Goal: Task Accomplishment & Management: Use online tool/utility

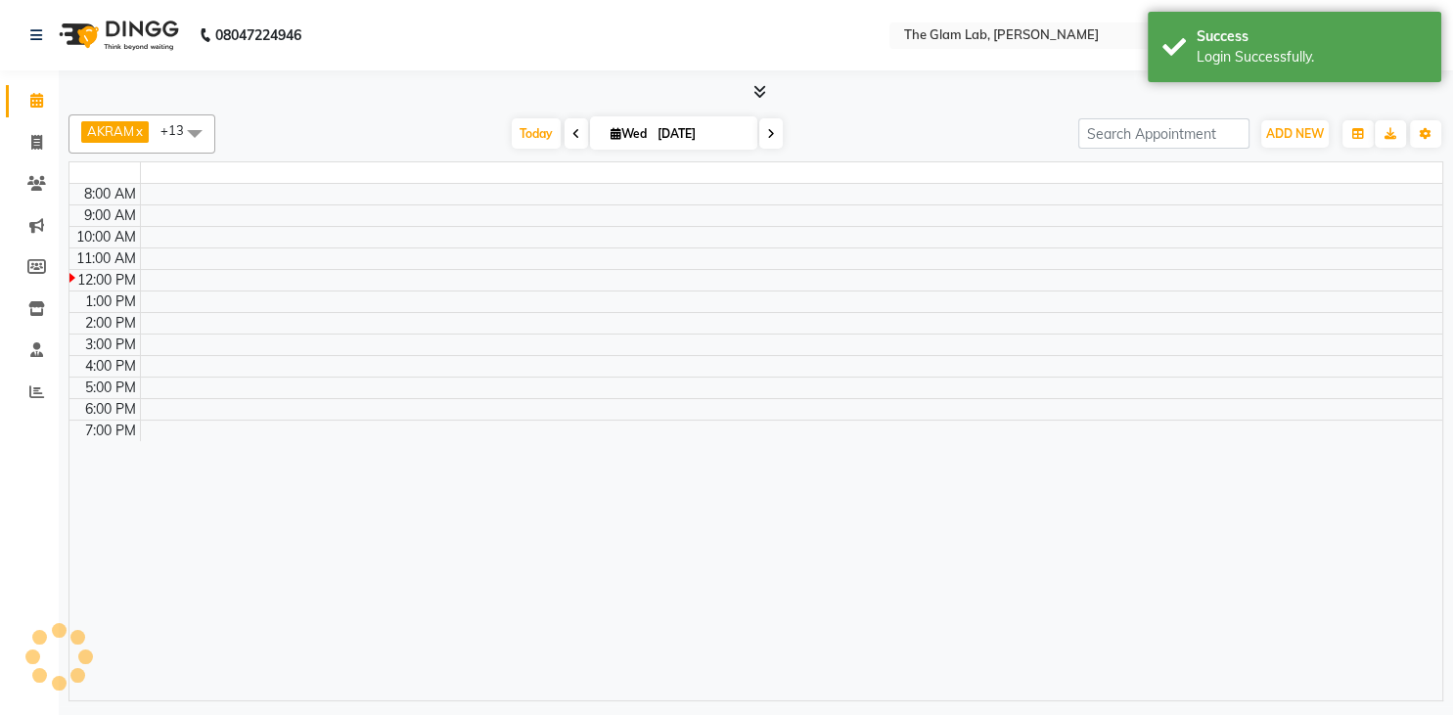
select select "en"
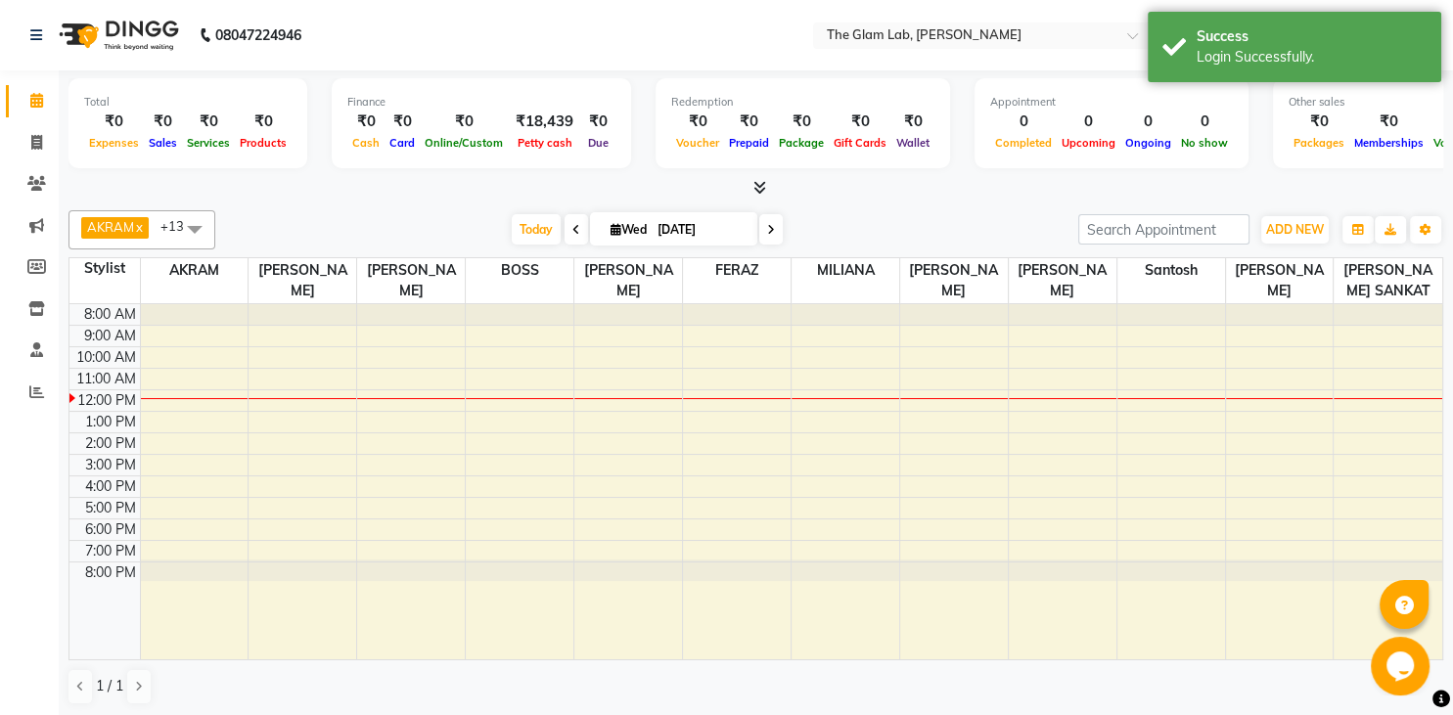
click at [572, 233] on icon at bounding box center [576, 230] width 8 height 12
type input "02-09-2025"
click at [559, 233] on div "[DATE] [DATE]" at bounding box center [646, 229] width 843 height 29
